Goal: Information Seeking & Learning: Learn about a topic

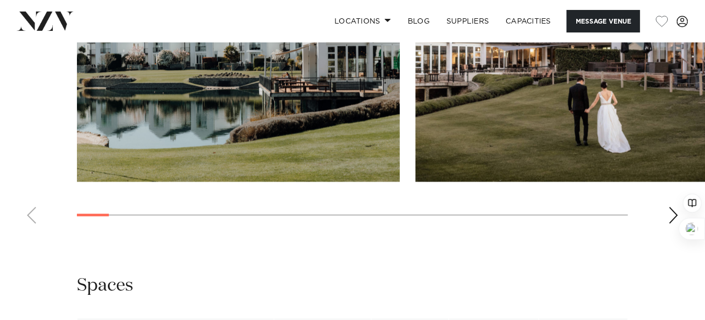
scroll to position [1046, 0]
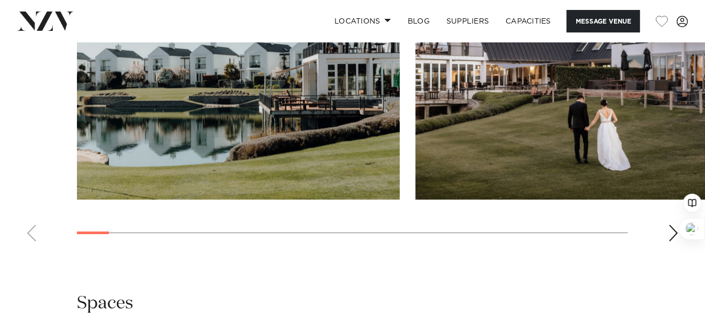
click at [675, 224] on div "Next slide" at bounding box center [673, 232] width 10 height 17
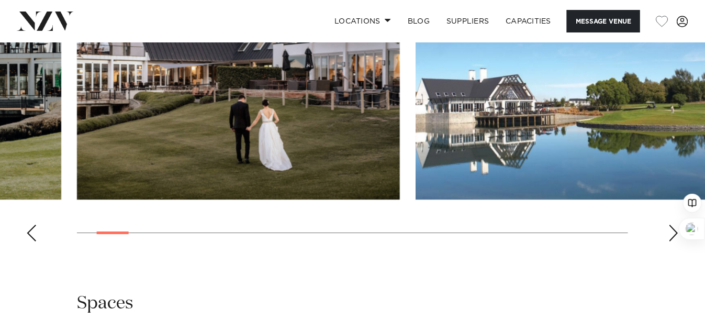
click at [675, 224] on div "Next slide" at bounding box center [673, 232] width 10 height 17
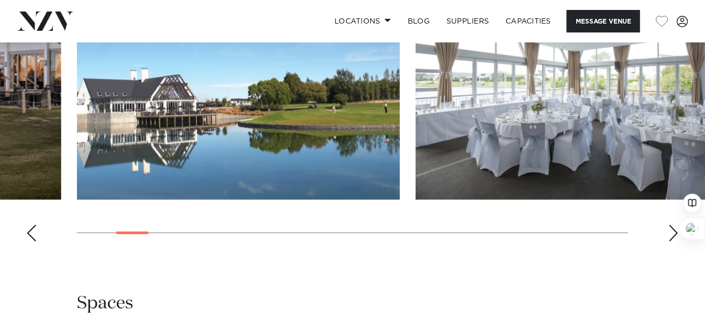
click at [675, 224] on div "Next slide" at bounding box center [673, 232] width 10 height 17
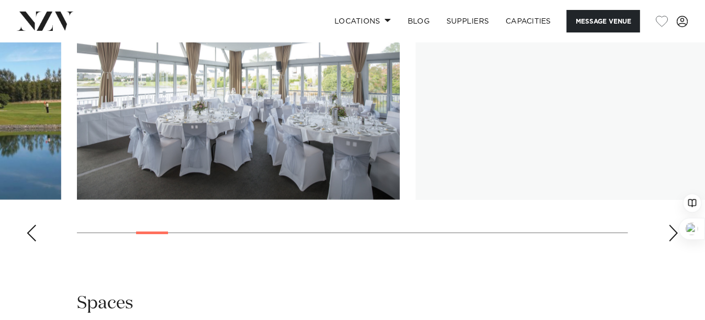
click at [675, 224] on div "Next slide" at bounding box center [673, 232] width 10 height 17
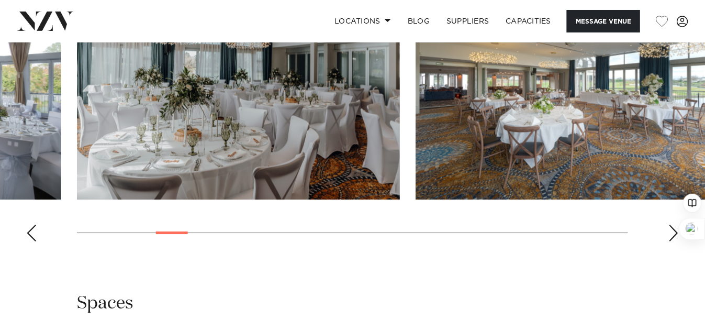
click at [675, 224] on div "Next slide" at bounding box center [673, 232] width 10 height 17
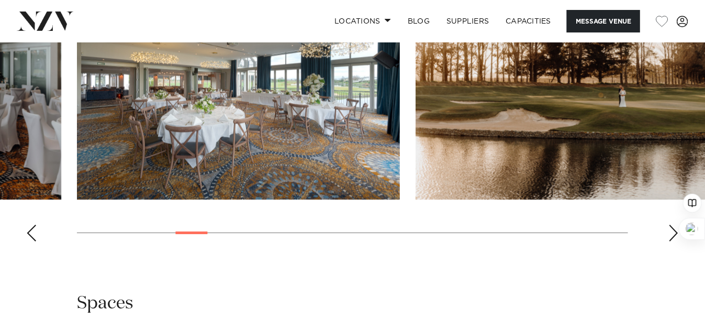
click at [675, 224] on div "Next slide" at bounding box center [673, 232] width 10 height 17
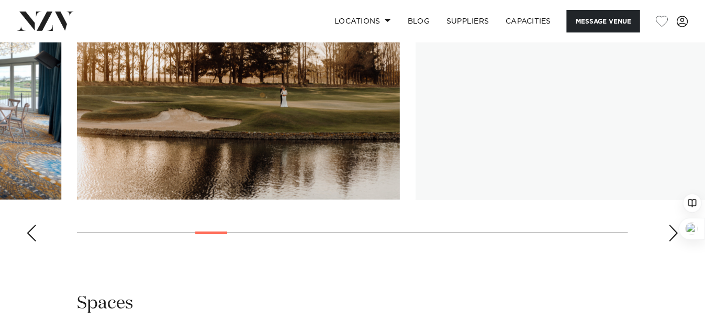
click at [675, 224] on div "Next slide" at bounding box center [673, 232] width 10 height 17
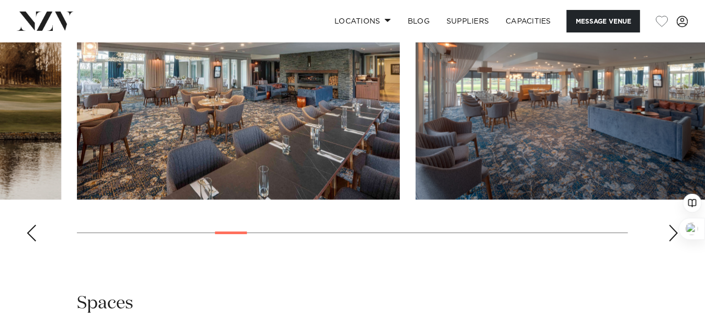
click at [674, 224] on div "Next slide" at bounding box center [673, 232] width 10 height 17
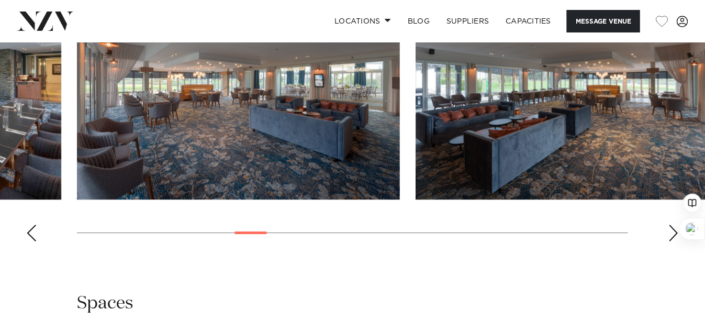
click at [674, 224] on div "Next slide" at bounding box center [673, 232] width 10 height 17
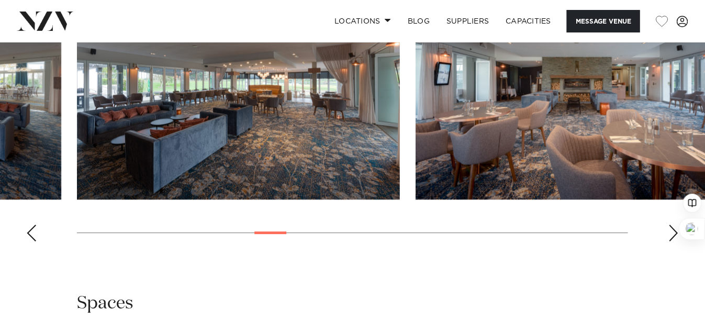
click at [674, 224] on div "Next slide" at bounding box center [673, 232] width 10 height 17
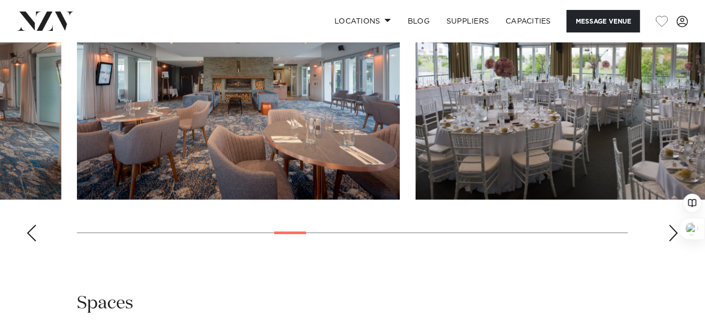
click at [674, 224] on div "Next slide" at bounding box center [673, 232] width 10 height 17
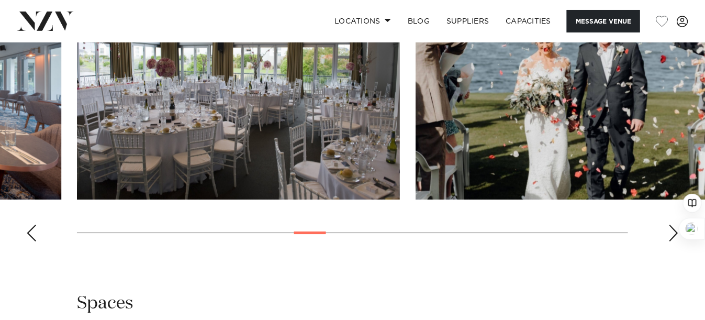
click at [674, 224] on div "Next slide" at bounding box center [673, 232] width 10 height 17
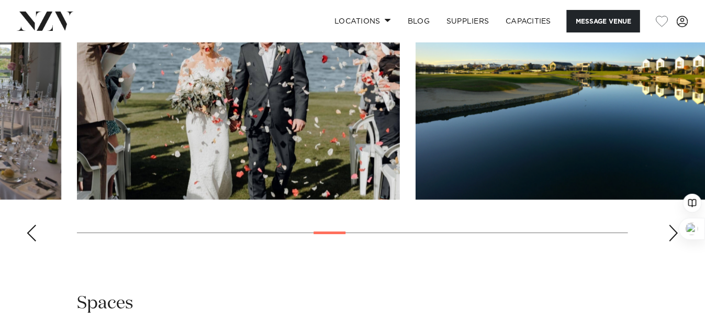
click at [674, 224] on div "Next slide" at bounding box center [673, 232] width 10 height 17
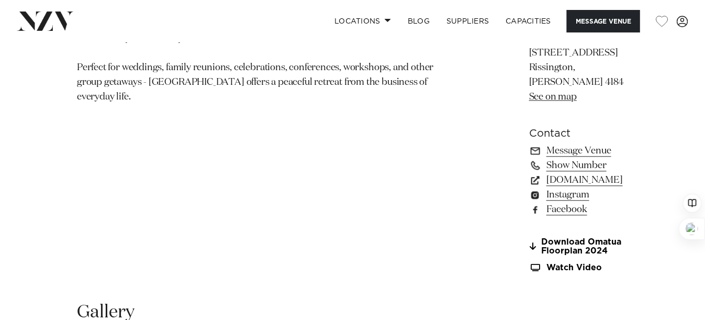
scroll to position [976, 0]
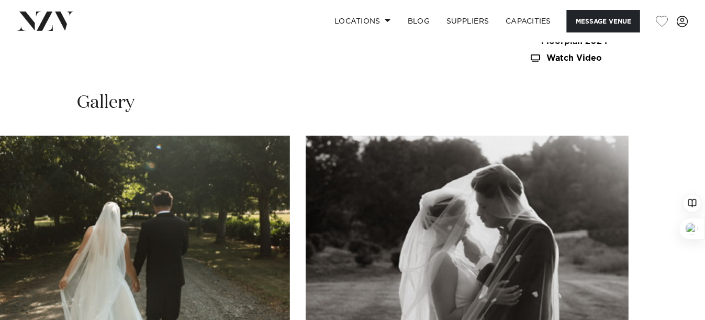
click at [673, 313] on swiper-container at bounding box center [352, 278] width 705 height 287
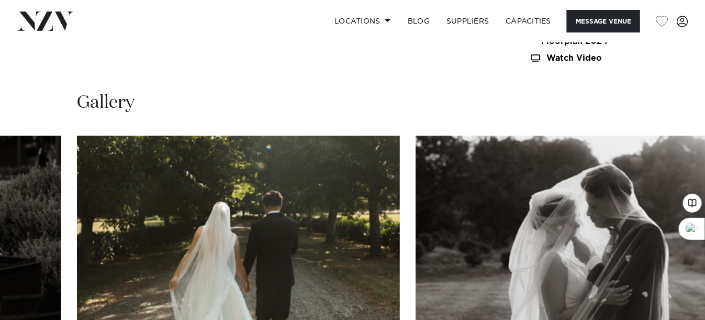
click at [25, 312] on swiper-container at bounding box center [352, 278] width 705 height 287
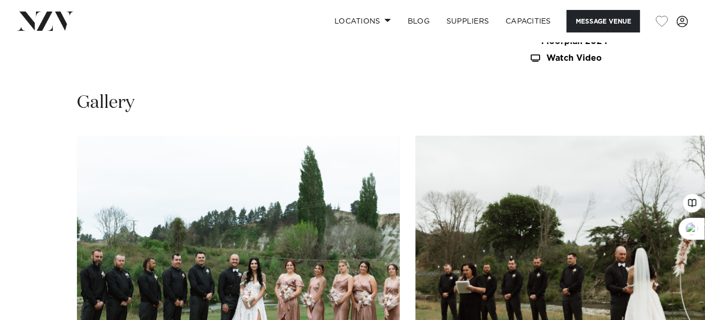
click at [30, 312] on swiper-container at bounding box center [352, 278] width 705 height 287
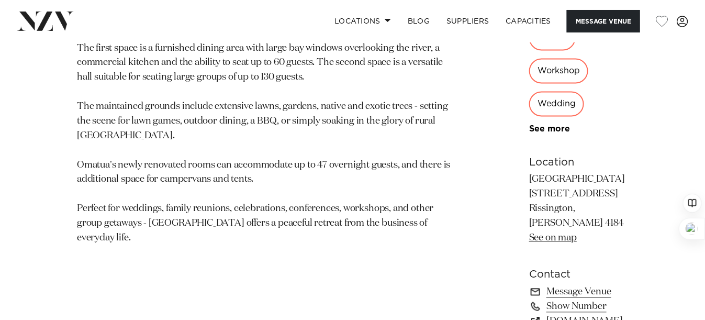
scroll to position [628, 0]
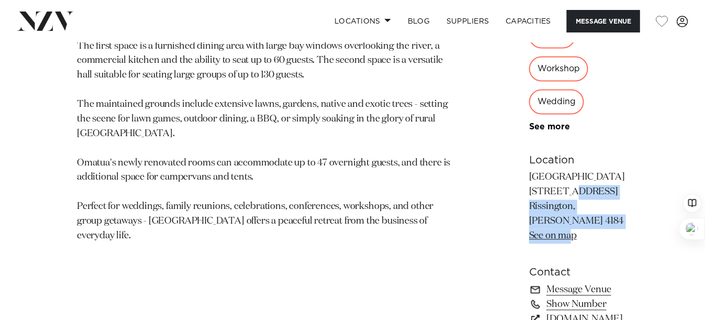
drag, startPoint x: 456, startPoint y: 109, endPoint x: 499, endPoint y: 151, distance: 59.9
click at [499, 151] on div "Hawke's Bay Omatua Nestled within 5 acres of glorious countryside, [GEOGRAPHIC_…" at bounding box center [352, 105] width 688 height 637
drag, startPoint x: 458, startPoint y: 110, endPoint x: 518, endPoint y: 153, distance: 73.9
click at [529, 171] on p "[GEOGRAPHIC_DATA] [STREET_ADDRESS] [GEOGRAPHIC_DATA][PERSON_NAME][GEOGRAPHIC_DA…" at bounding box center [578, 207] width 99 height 73
copy p "[GEOGRAPHIC_DATA] [STREET_ADDRESS][PERSON_NAME] See on map"
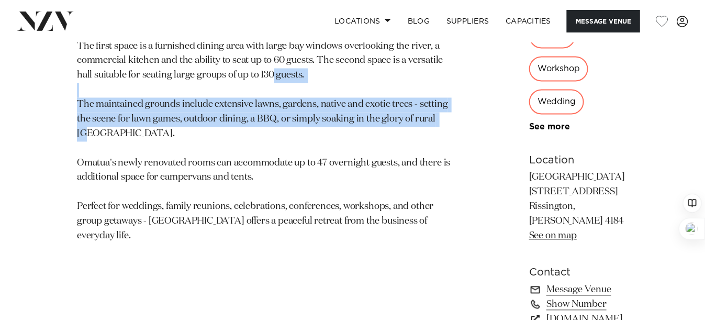
drag, startPoint x: 78, startPoint y: 139, endPoint x: 305, endPoint y: 164, distance: 228.4
click at [305, 164] on p "[GEOGRAPHIC_DATA] includes two large, versatile spaces that can be configured f…" at bounding box center [266, 120] width 378 height 248
copy p "The maintained grounds include extensive lawns, gardens, native and exotic tree…"
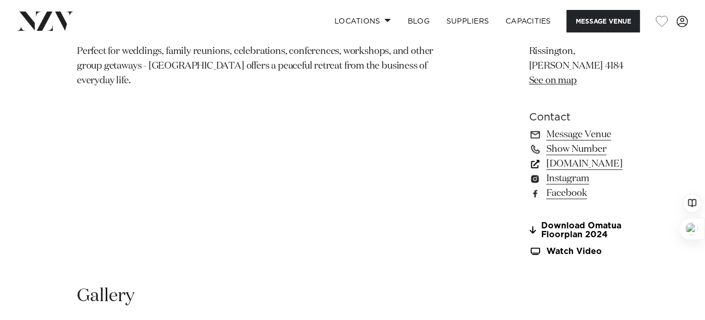
scroll to position [767, 0]
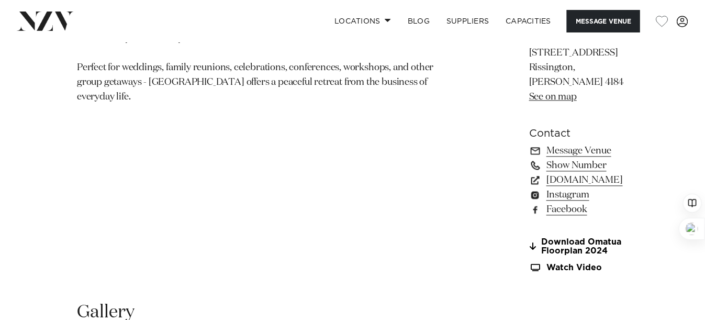
click at [529, 158] on link "Show Number" at bounding box center [578, 165] width 99 height 15
drag, startPoint x: 489, startPoint y: 81, endPoint x: 552, endPoint y: 88, distance: 64.3
copy section "021 277 3332"
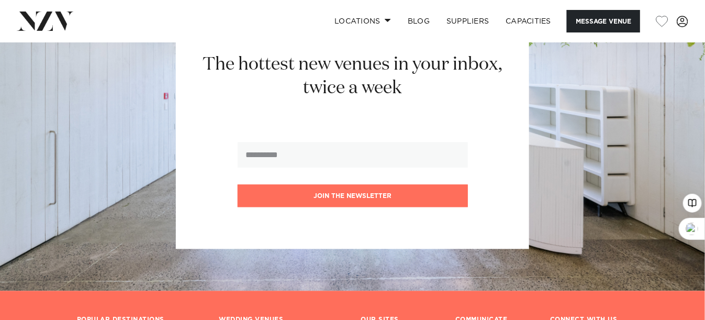
scroll to position [2022, 0]
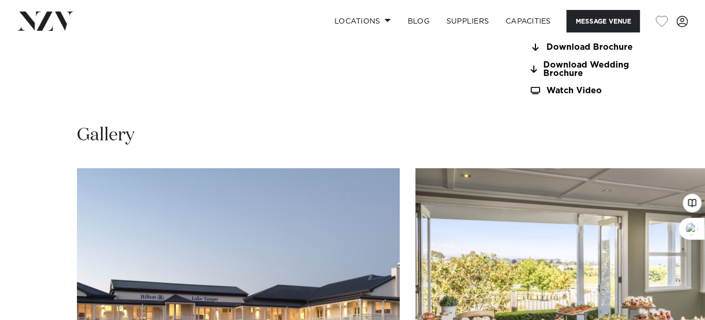
scroll to position [1046, 0]
